Goal: Information Seeking & Learning: Learn about a topic

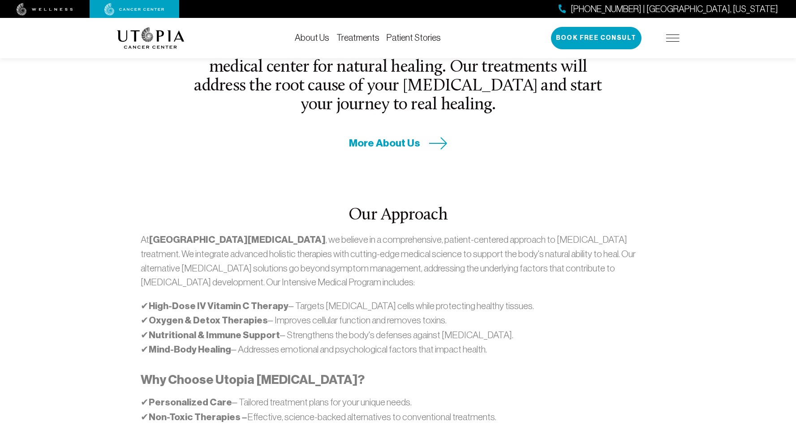
scroll to position [375, 0]
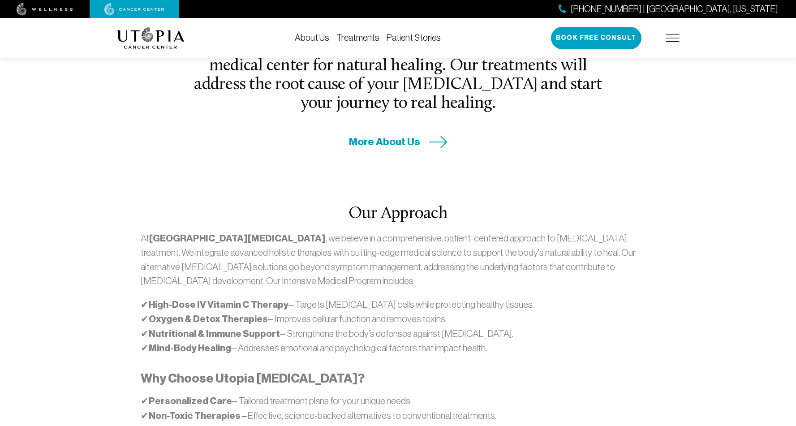
click at [439, 136] on icon at bounding box center [438, 142] width 18 height 13
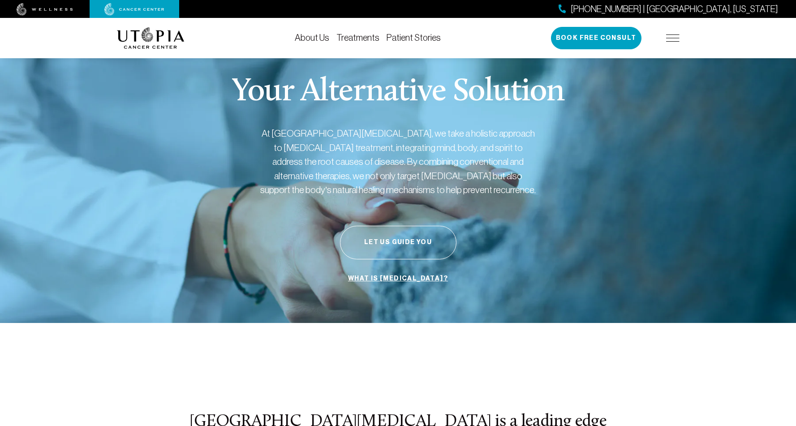
scroll to position [375, 0]
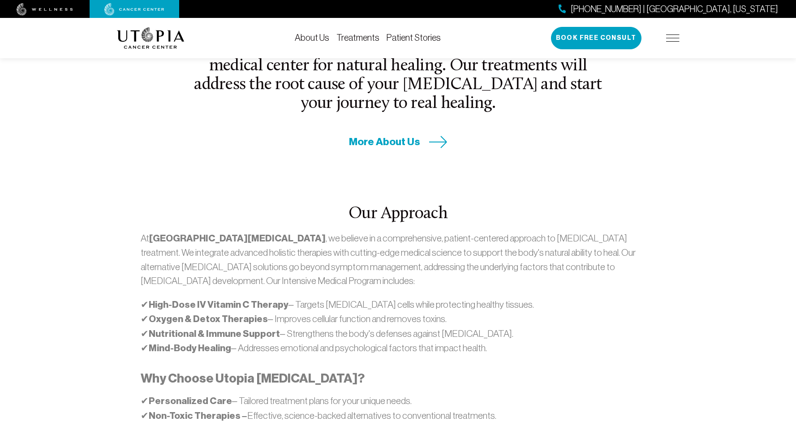
click at [311, 38] on link "About Us" at bounding box center [312, 38] width 34 height 10
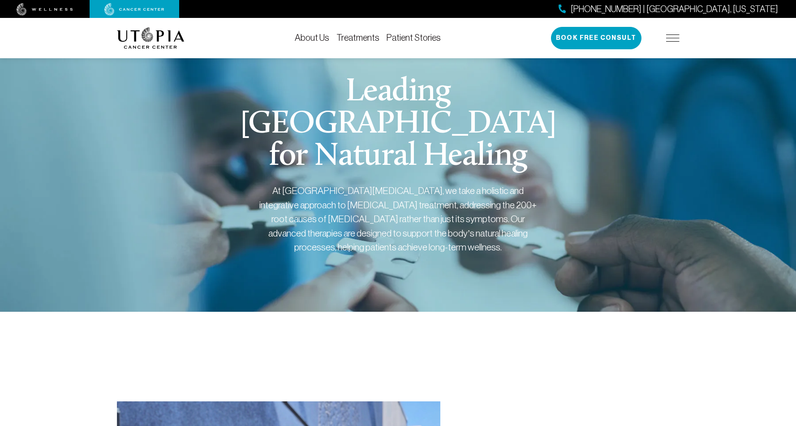
scroll to position [2, 0]
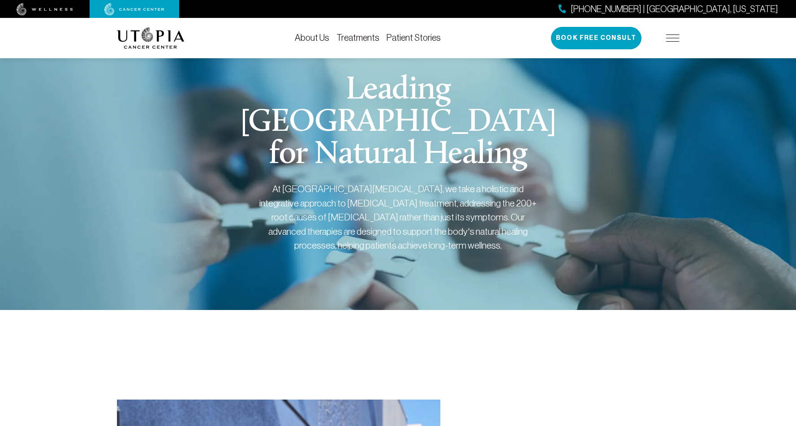
click at [362, 38] on link "Treatments" at bounding box center [357, 38] width 43 height 10
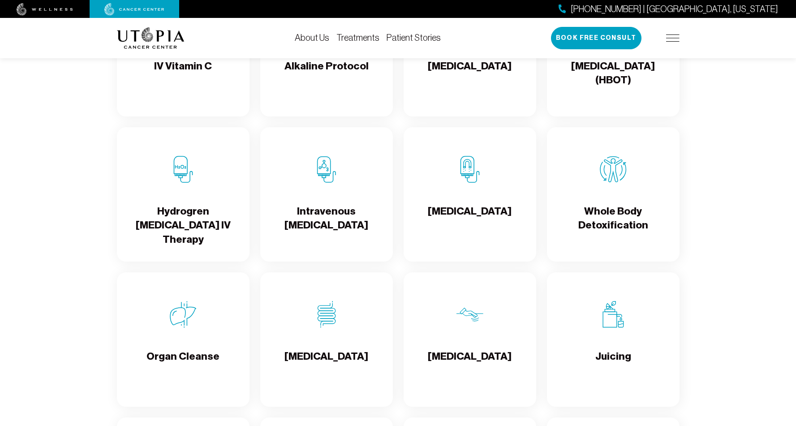
scroll to position [1048, 0]
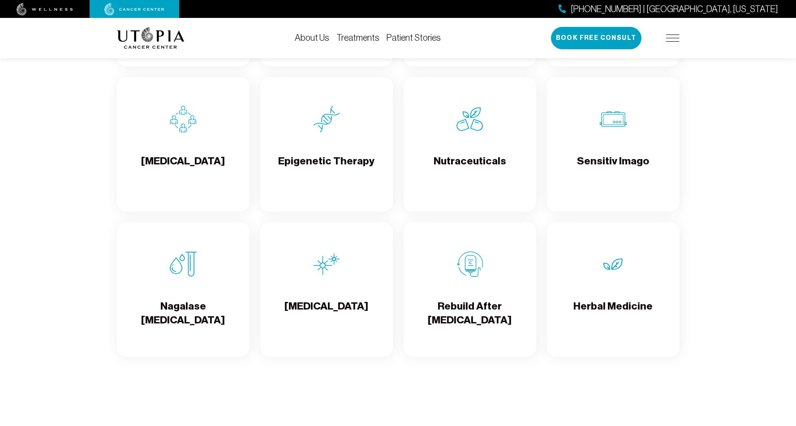
click at [187, 268] on img at bounding box center [183, 264] width 27 height 27
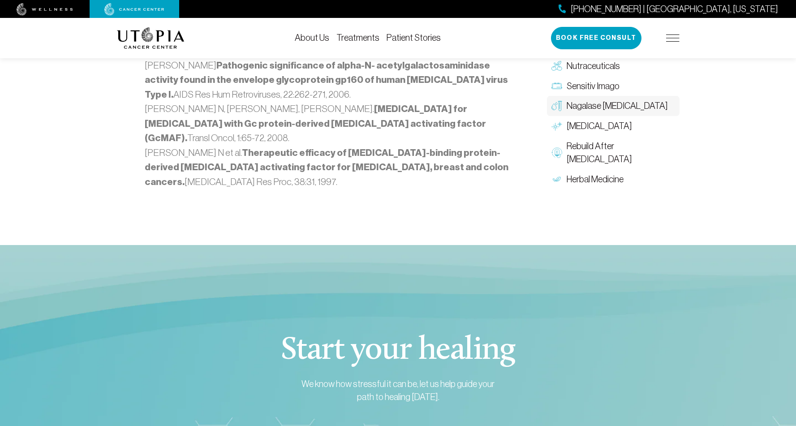
scroll to position [1386, 1]
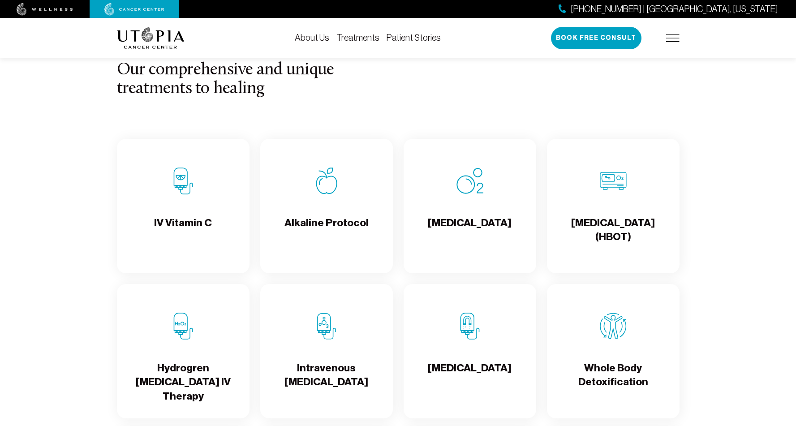
scroll to position [863, 0]
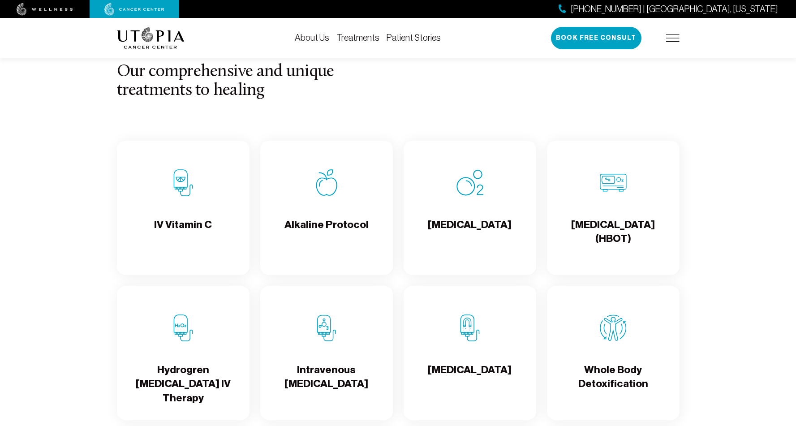
click at [189, 221] on h4 "IV Vitamin C" at bounding box center [183, 232] width 58 height 29
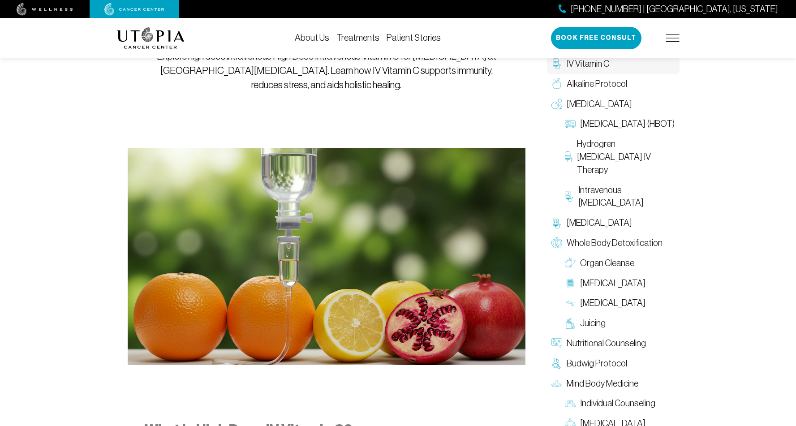
scroll to position [164, 0]
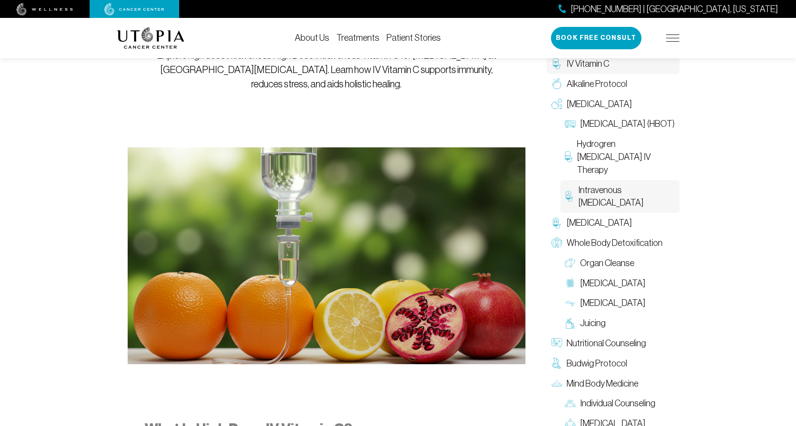
click at [597, 189] on span "Intravenous [MEDICAL_DATA]" at bounding box center [626, 197] width 96 height 26
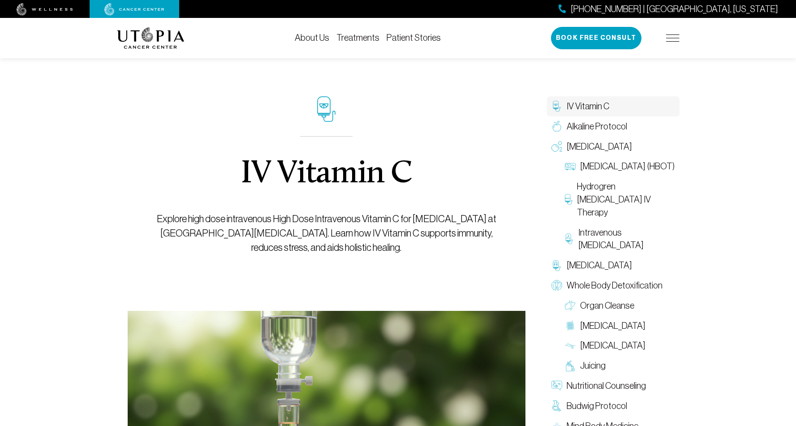
scroll to position [164, 0]
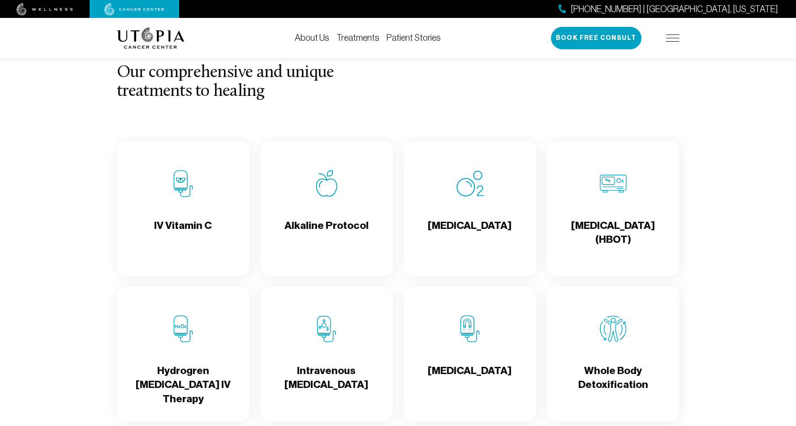
scroll to position [861, 0]
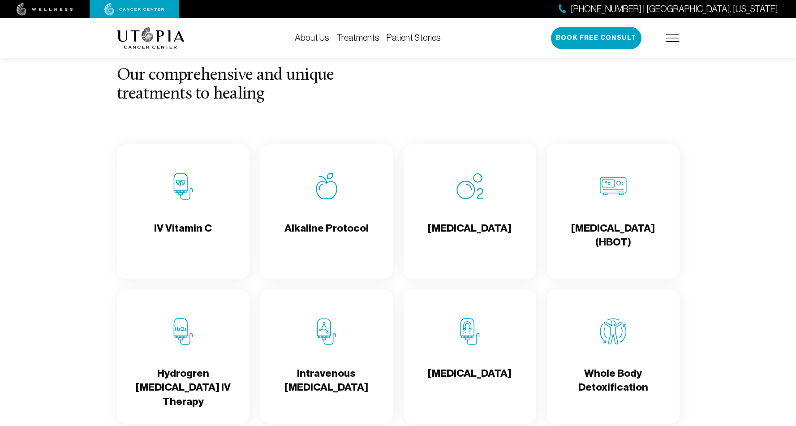
click at [620, 207] on div "[MEDICAL_DATA] (HBOT)" at bounding box center [613, 211] width 133 height 134
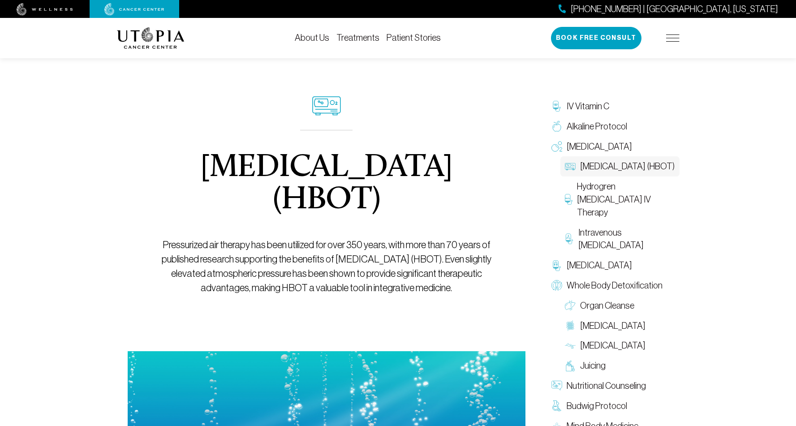
scroll to position [862, 0]
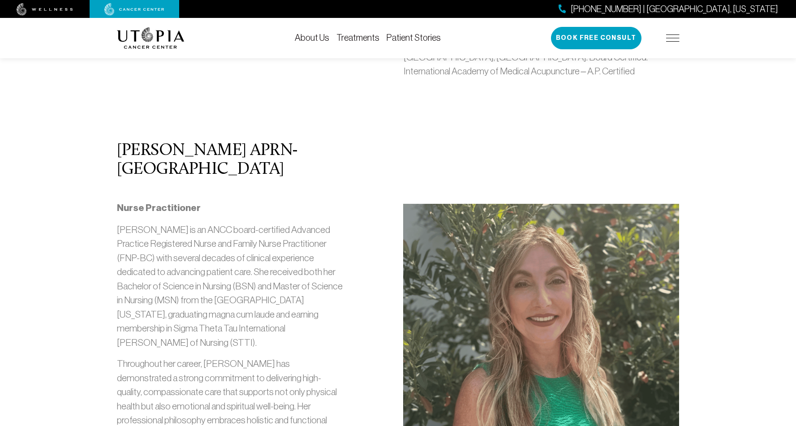
scroll to position [2, 0]
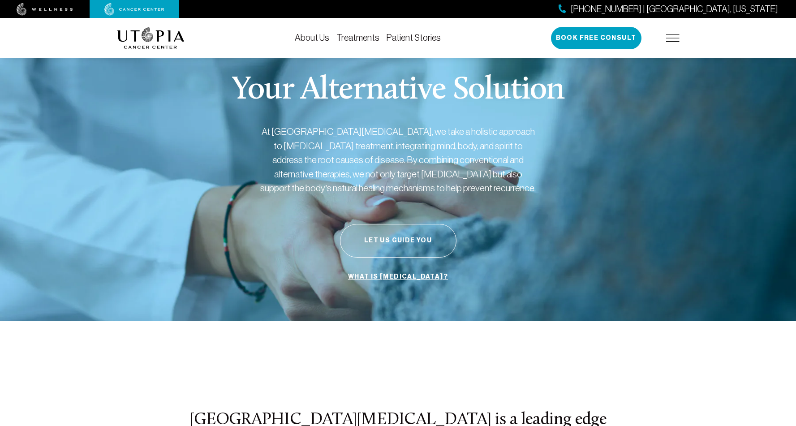
scroll to position [375, 0]
